Goal: Information Seeking & Learning: Learn about a topic

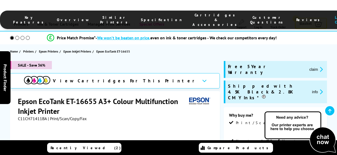
scroll to position [96, 0]
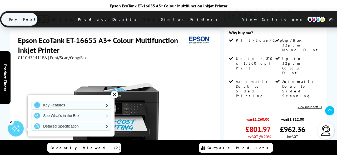
click at [0, 40] on div "SALE - Save 36% View Cartridges For This Printer Epson EcoTank ET-16655 A3+ Col…" at bounding box center [168, 122] width 337 height 287
click at [115, 94] on div "✕" at bounding box center [114, 94] width 7 height 7
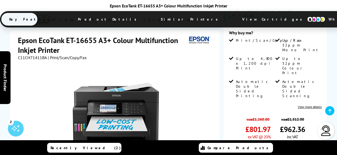
click at [0, 33] on div "SALE - Save 36% View Cartridges For This Printer Epson EcoTank ET-16655 A3+ Col…" at bounding box center [168, 122] width 337 height 287
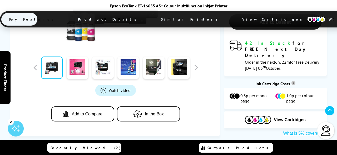
scroll to position [219, 0]
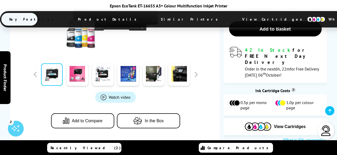
click at [113, 94] on span "Watch video" at bounding box center [120, 96] width 22 height 5
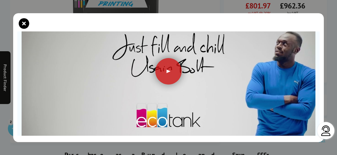
scroll to position [77, 0]
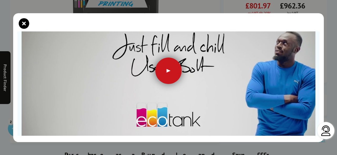
click at [176, 70] on div at bounding box center [168, 70] width 26 height 26
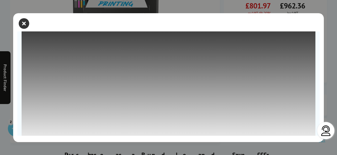
click at [26, 22] on icon "close modal" at bounding box center [24, 23] width 11 height 11
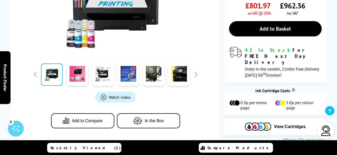
click at [112, 94] on span "Watch video" at bounding box center [120, 96] width 22 height 5
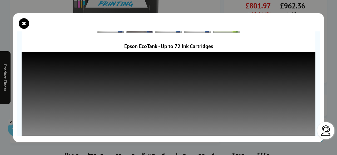
scroll to position [0, 0]
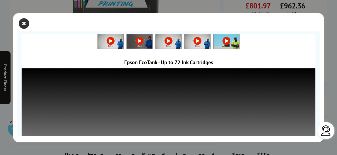
click at [23, 20] on icon "close modal" at bounding box center [24, 23] width 11 height 11
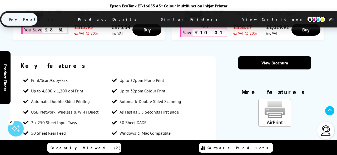
scroll to position [411, 0]
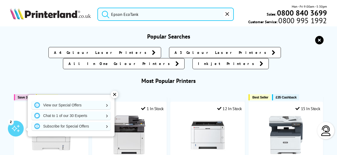
drag, startPoint x: 142, startPoint y: 17, endPoint x: 78, endPoint y: 9, distance: 64.3
click at [97, 9] on input "Epson EcoTank" at bounding box center [165, 14] width 136 height 13
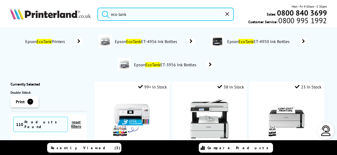
type input "eco tank"
click at [98, 8] on button "submit" at bounding box center [104, 14] width 13 height 12
click at [135, 16] on input "eco tank" at bounding box center [165, 14] width 136 height 13
click at [98, 8] on button "submit" at bounding box center [104, 14] width 13 height 12
